Goal: Browse casually

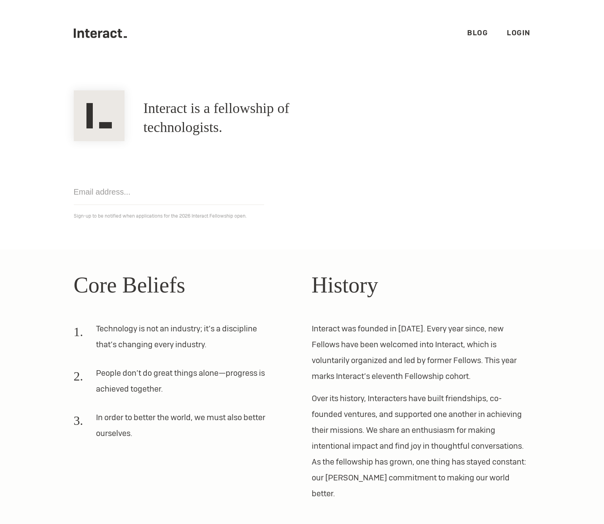
click at [93, 34] on icon at bounding box center [93, 35] width 6 height 8
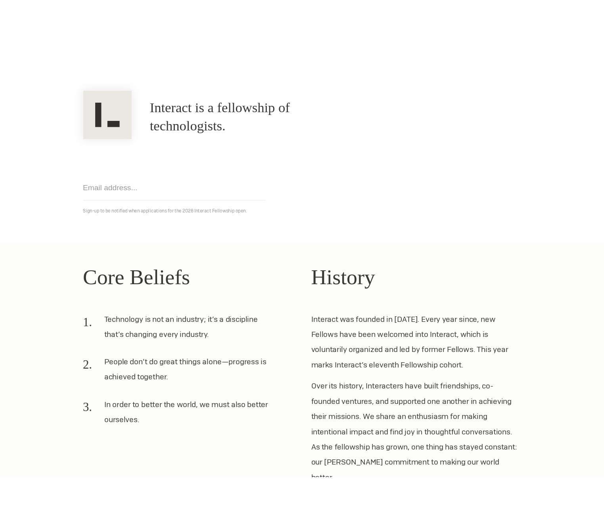
scroll to position [40, 0]
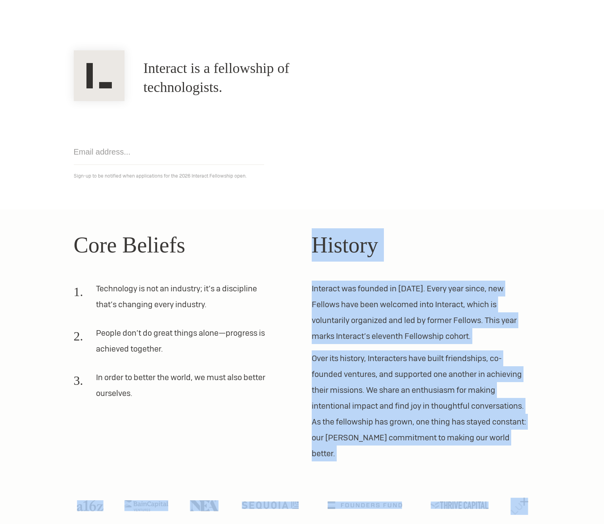
drag, startPoint x: 311, startPoint y: 243, endPoint x: 520, endPoint y: 446, distance: 291.4
click at [520, 446] on section "Core Beliefs Technology is not an industry; it’s a discipline that’s changing e…" at bounding box center [302, 374] width 604 height 331
click at [520, 462] on div at bounding box center [302, 491] width 476 height 59
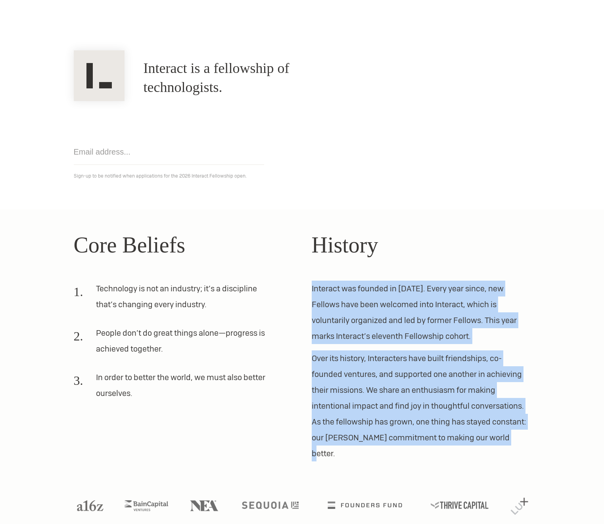
drag, startPoint x: 523, startPoint y: 443, endPoint x: 346, endPoint y: 262, distance: 253.8
click at [346, 262] on div "History Interact was founded in [DATE]. Every year since, new Fellows have been…" at bounding box center [421, 344] width 219 height 233
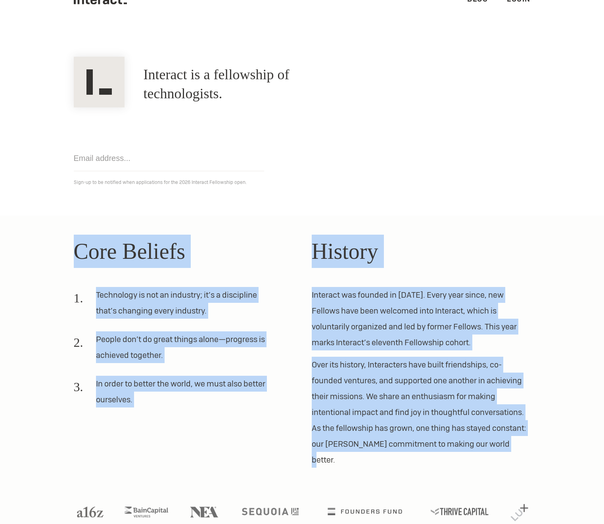
drag, startPoint x: 75, startPoint y: 244, endPoint x: 504, endPoint y: 442, distance: 472.6
click at [504, 442] on div "Core Beliefs Technology is not an industry; it’s a discipline that’s changing e…" at bounding box center [302, 351] width 476 height 233
click at [302, 246] on div "Core Beliefs Technology is not an industry; it’s a discipline that’s changing e…" at bounding box center [302, 350] width 476 height 233
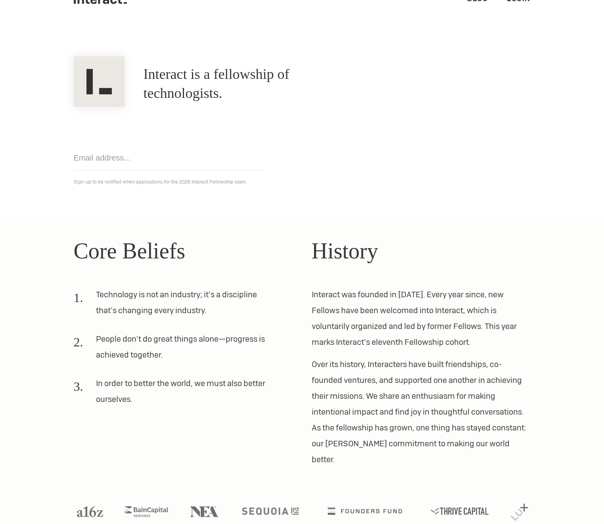
scroll to position [40, 0]
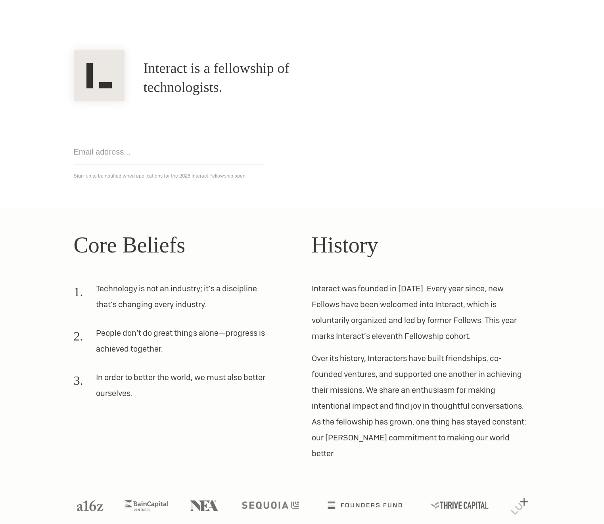
click at [86, 245] on h2 "Core Beliefs" at bounding box center [183, 244] width 219 height 33
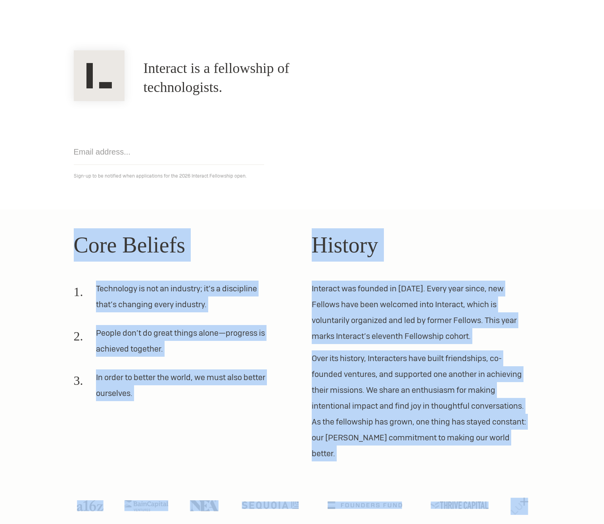
drag, startPoint x: 75, startPoint y: 245, endPoint x: 547, endPoint y: 496, distance: 535.0
click at [547, 496] on section "Core Beliefs Technology is not an industry; it’s a discipline that’s changing e…" at bounding box center [302, 374] width 604 height 331
